Goal: Task Accomplishment & Management: Complete application form

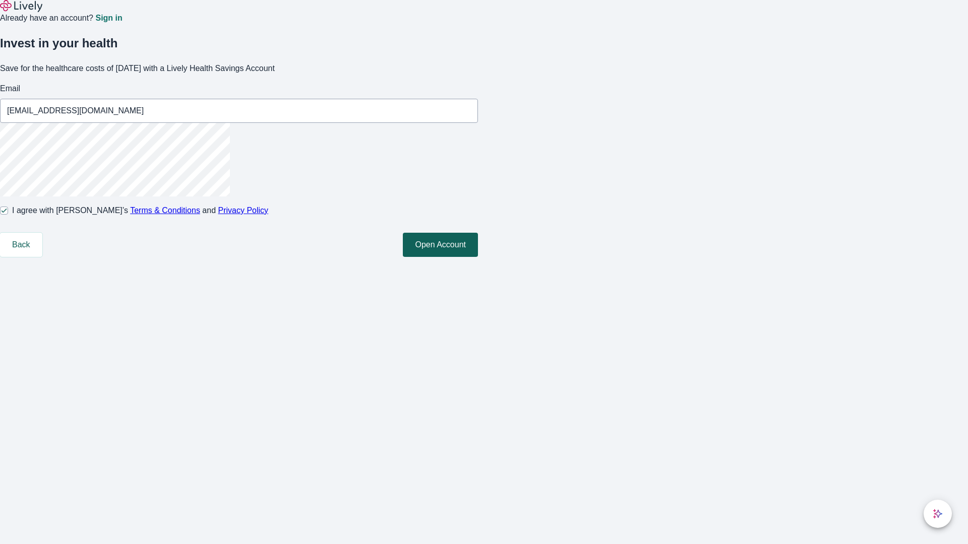
click at [478, 257] on button "Open Account" at bounding box center [440, 245] width 75 height 24
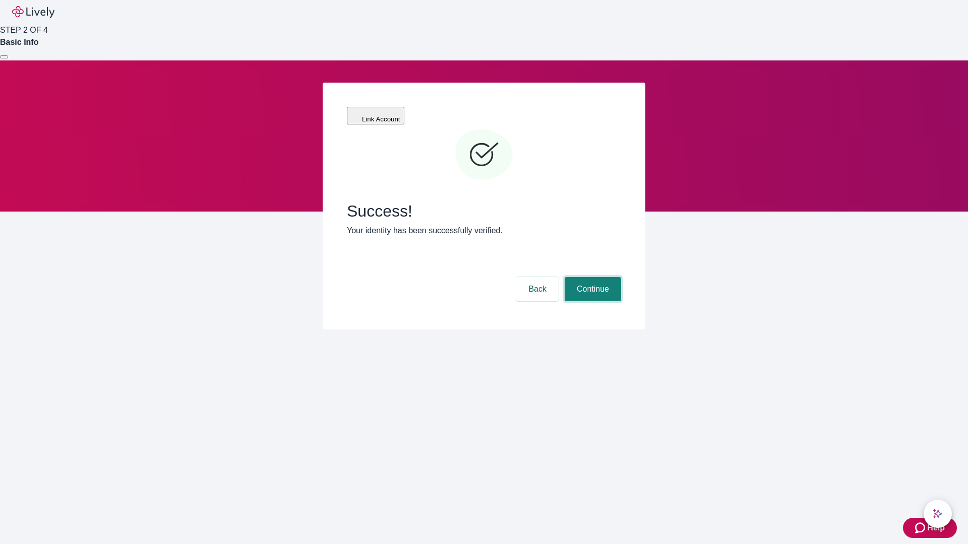
click at [591, 277] on button "Continue" at bounding box center [593, 289] width 56 height 24
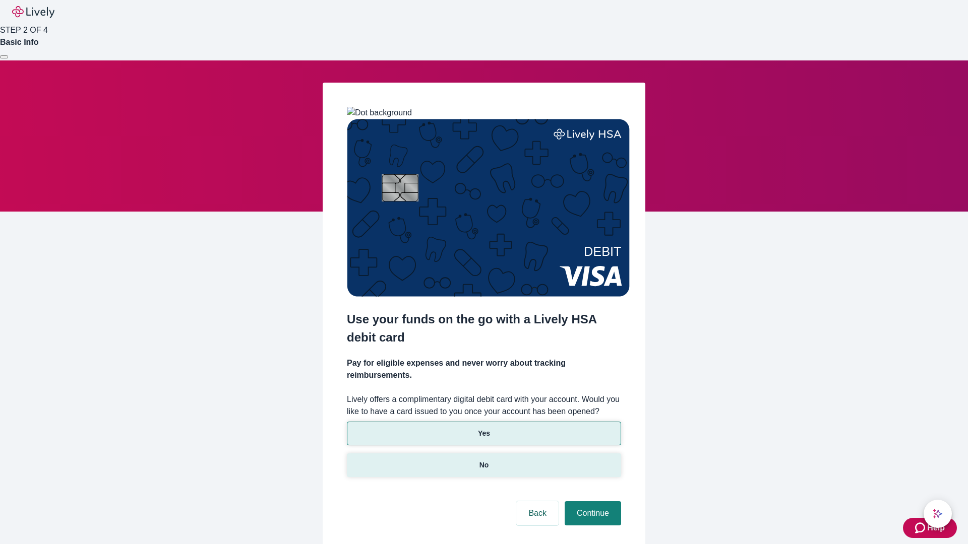
click at [483, 460] on p "No" at bounding box center [484, 465] width 10 height 11
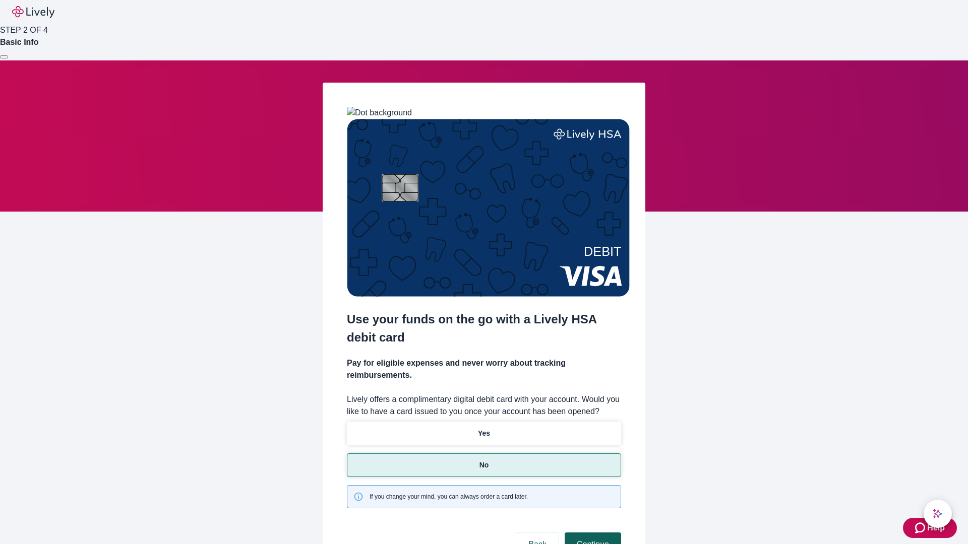
click at [591, 533] on button "Continue" at bounding box center [593, 545] width 56 height 24
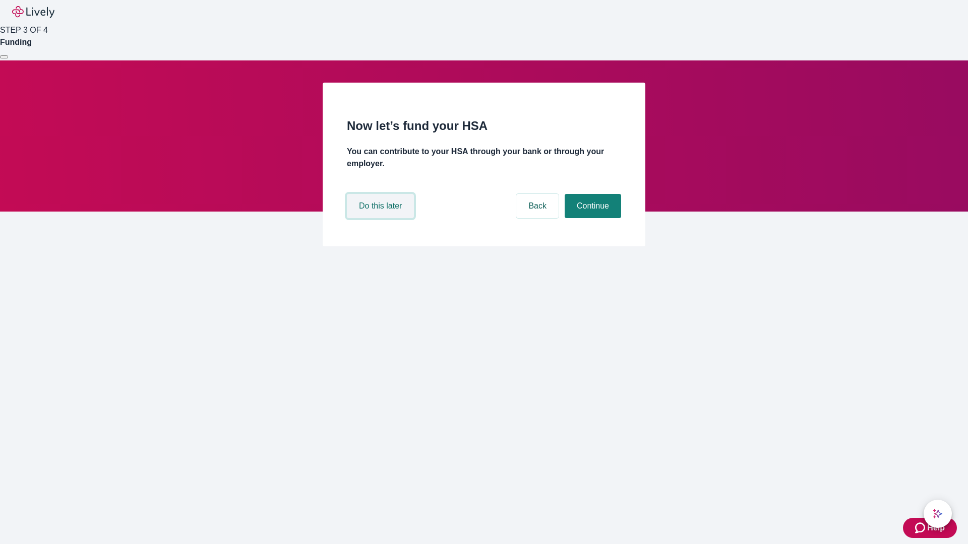
click at [382, 218] on button "Do this later" at bounding box center [380, 206] width 67 height 24
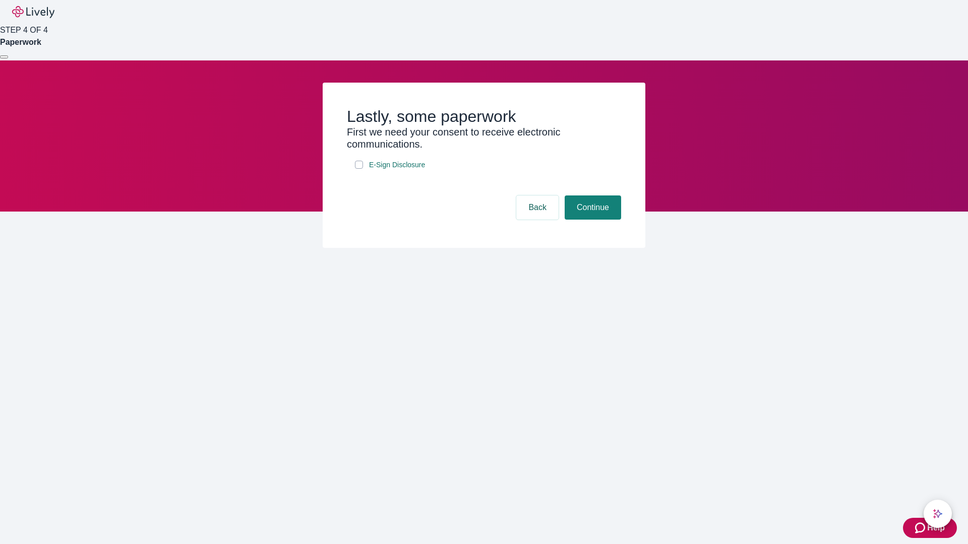
click at [359, 169] on input "E-Sign Disclosure" at bounding box center [359, 165] width 8 height 8
checkbox input "true"
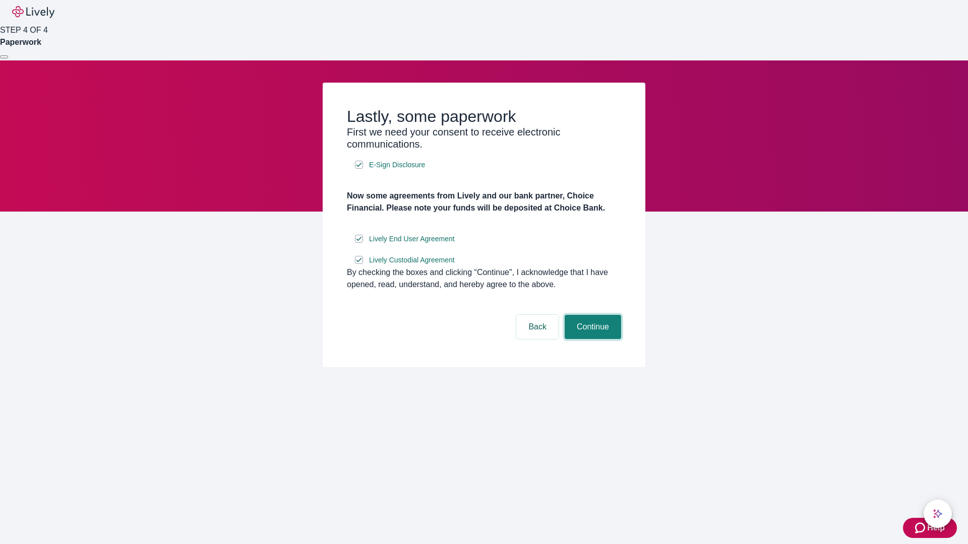
click at [591, 339] on button "Continue" at bounding box center [593, 327] width 56 height 24
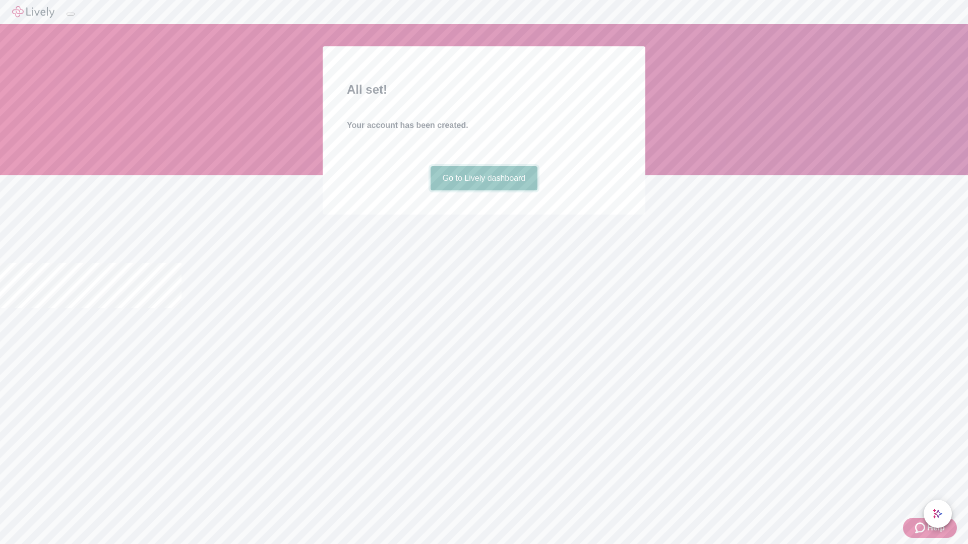
click at [483, 191] on link "Go to Lively dashboard" at bounding box center [483, 178] width 107 height 24
